Goal: Information Seeking & Learning: Learn about a topic

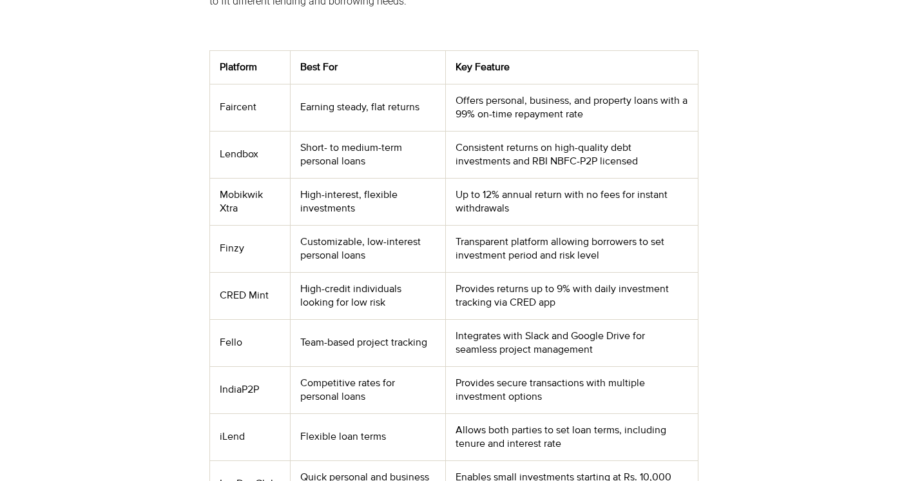
click at [246, 249] on td "Finzy" at bounding box center [249, 248] width 81 height 47
drag, startPoint x: 243, startPoint y: 245, endPoint x: 213, endPoint y: 249, distance: 30.4
click at [213, 249] on td "Finzy" at bounding box center [249, 248] width 81 height 47
copy td "Finzy"
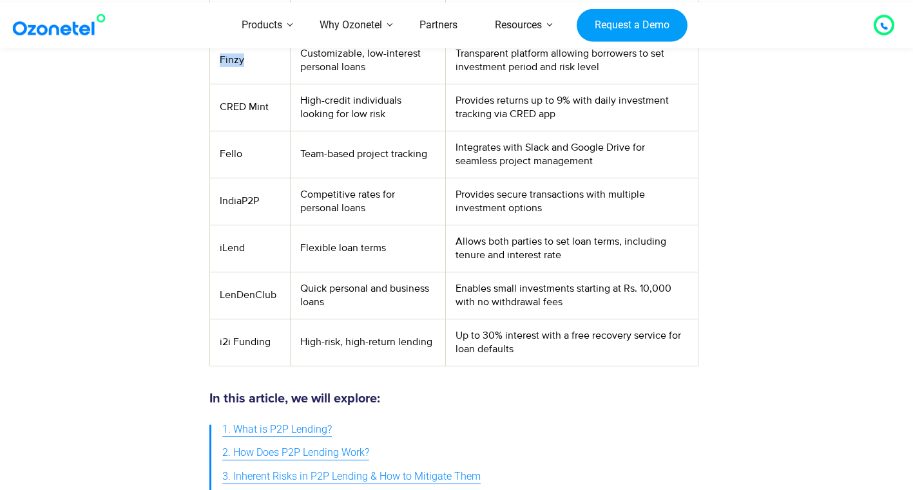
scroll to position [709, 0]
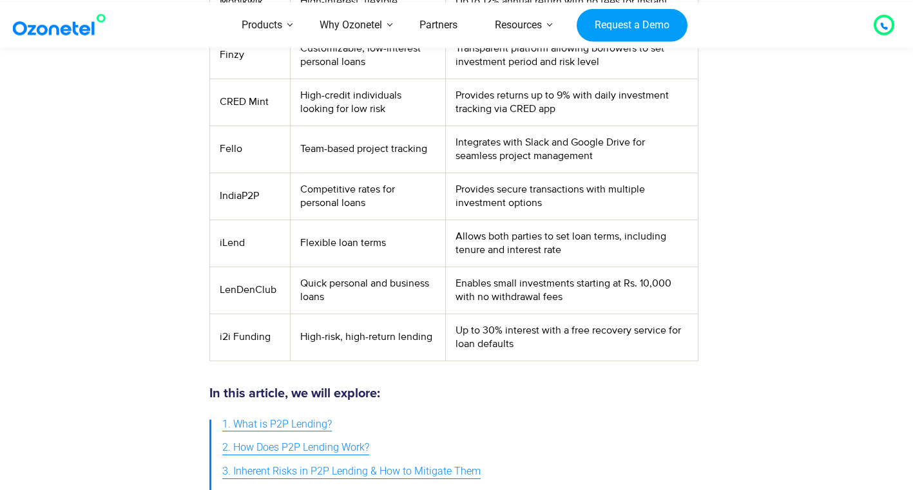
click at [238, 239] on td "iLend" at bounding box center [249, 243] width 81 height 47
click at [229, 242] on td "iLend" at bounding box center [249, 243] width 81 height 47
click at [222, 239] on td "iLend" at bounding box center [249, 243] width 81 height 47
drag, startPoint x: 218, startPoint y: 238, endPoint x: 247, endPoint y: 231, distance: 30.0
click at [247, 231] on td "iLend" at bounding box center [249, 243] width 81 height 47
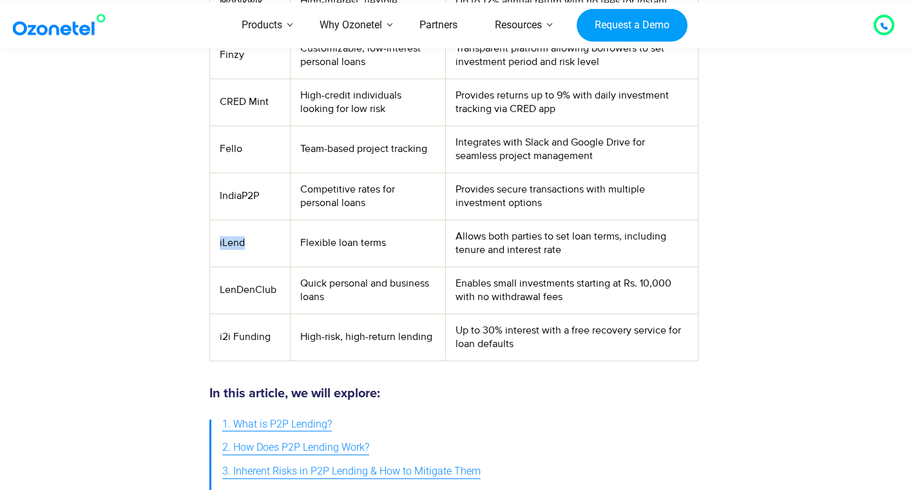
copy td "iLend"
